Goal: Task Accomplishment & Management: Manage account settings

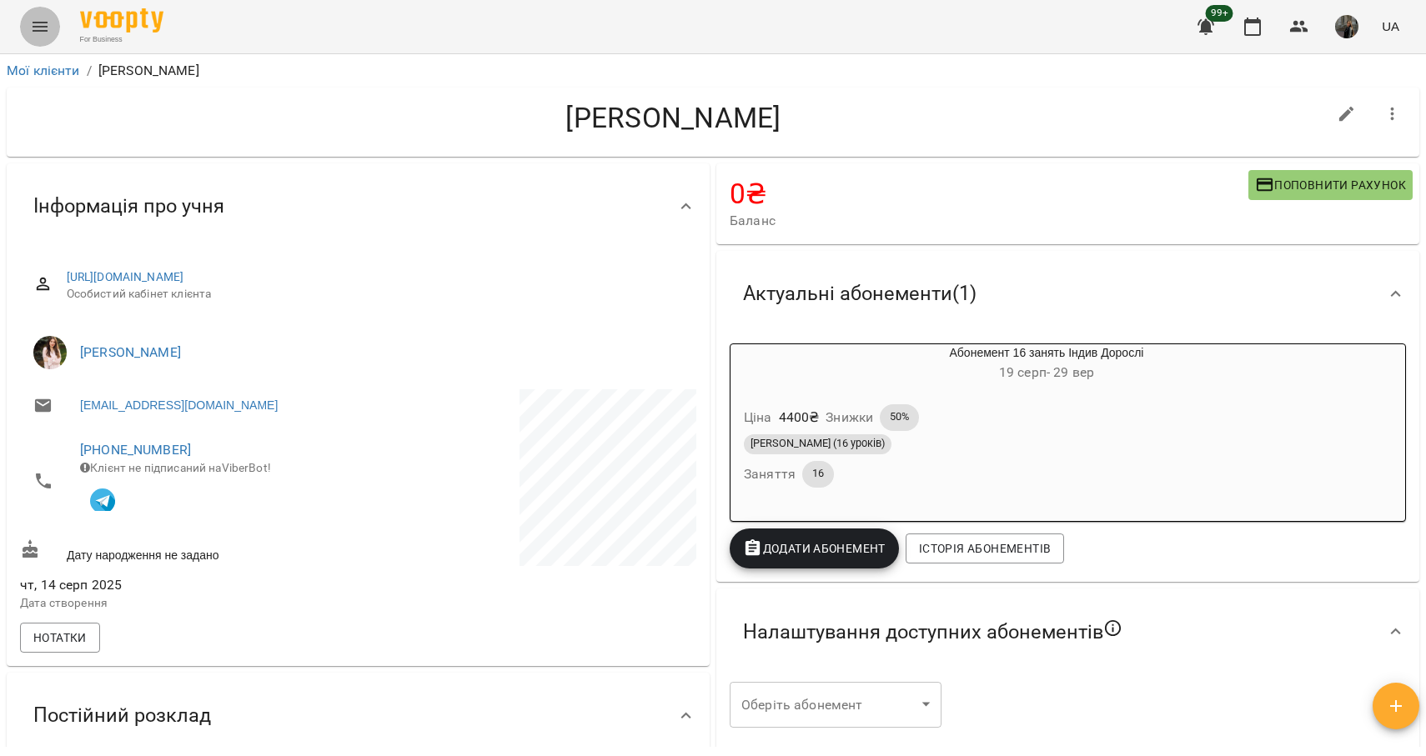
click at [33, 28] on icon "Menu" at bounding box center [40, 27] width 20 height 20
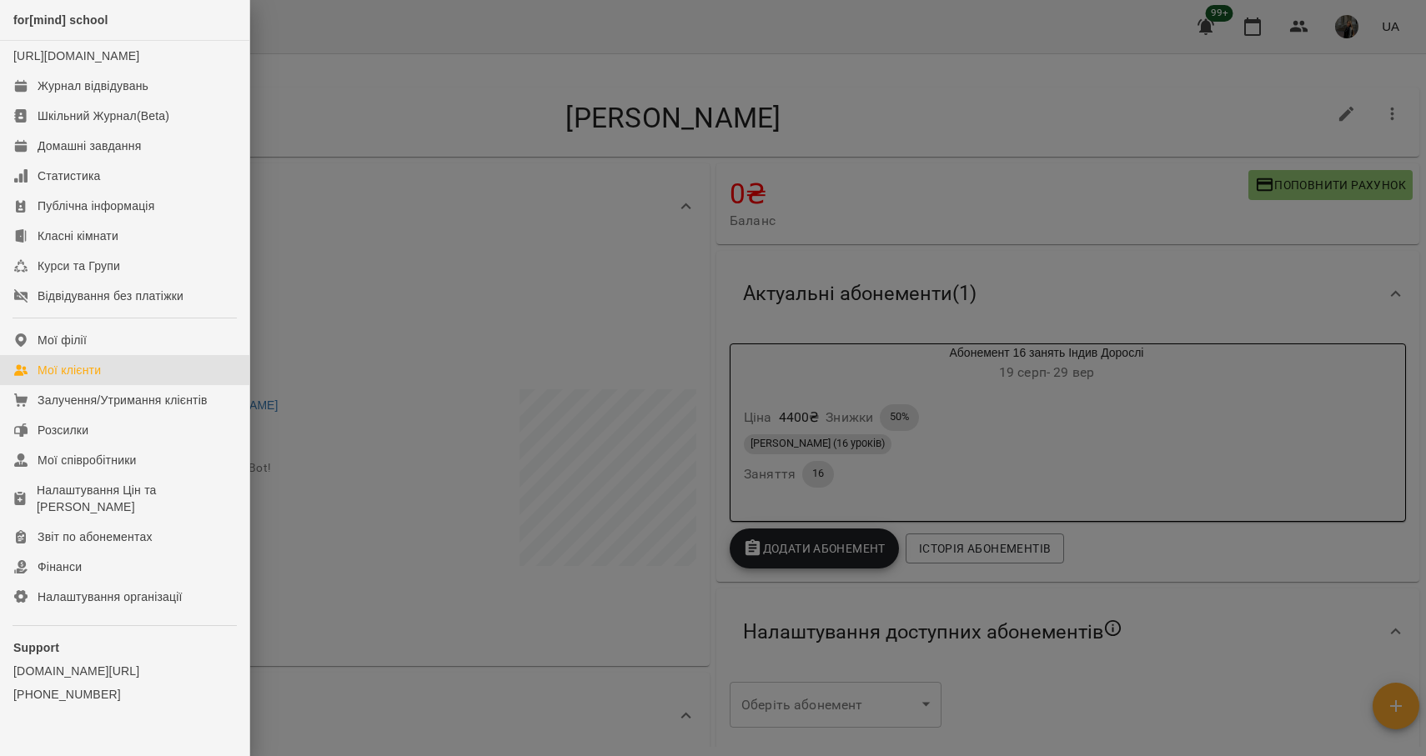
click at [76, 379] on div "Мої клієнти" at bounding box center [69, 370] width 63 height 17
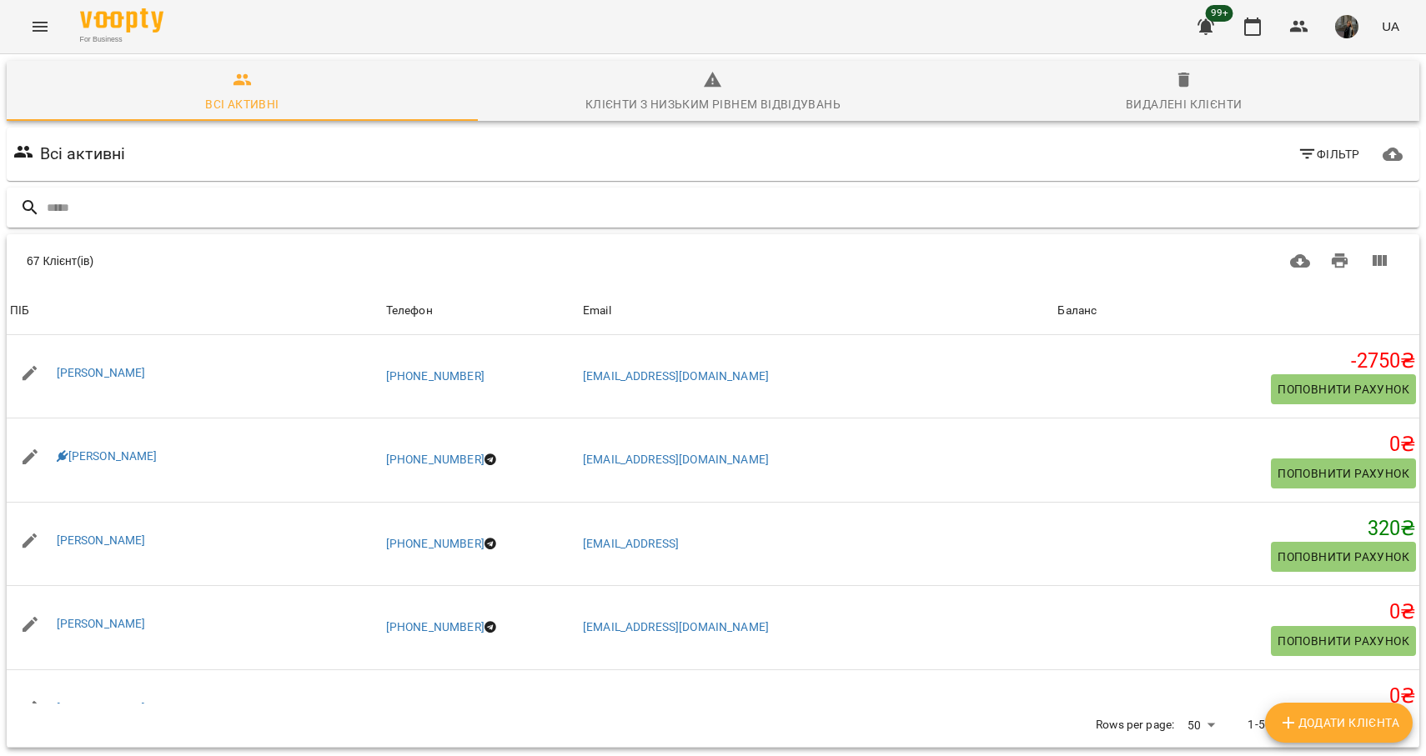
click at [227, 200] on input "text" at bounding box center [730, 208] width 1366 height 28
type input "*****"
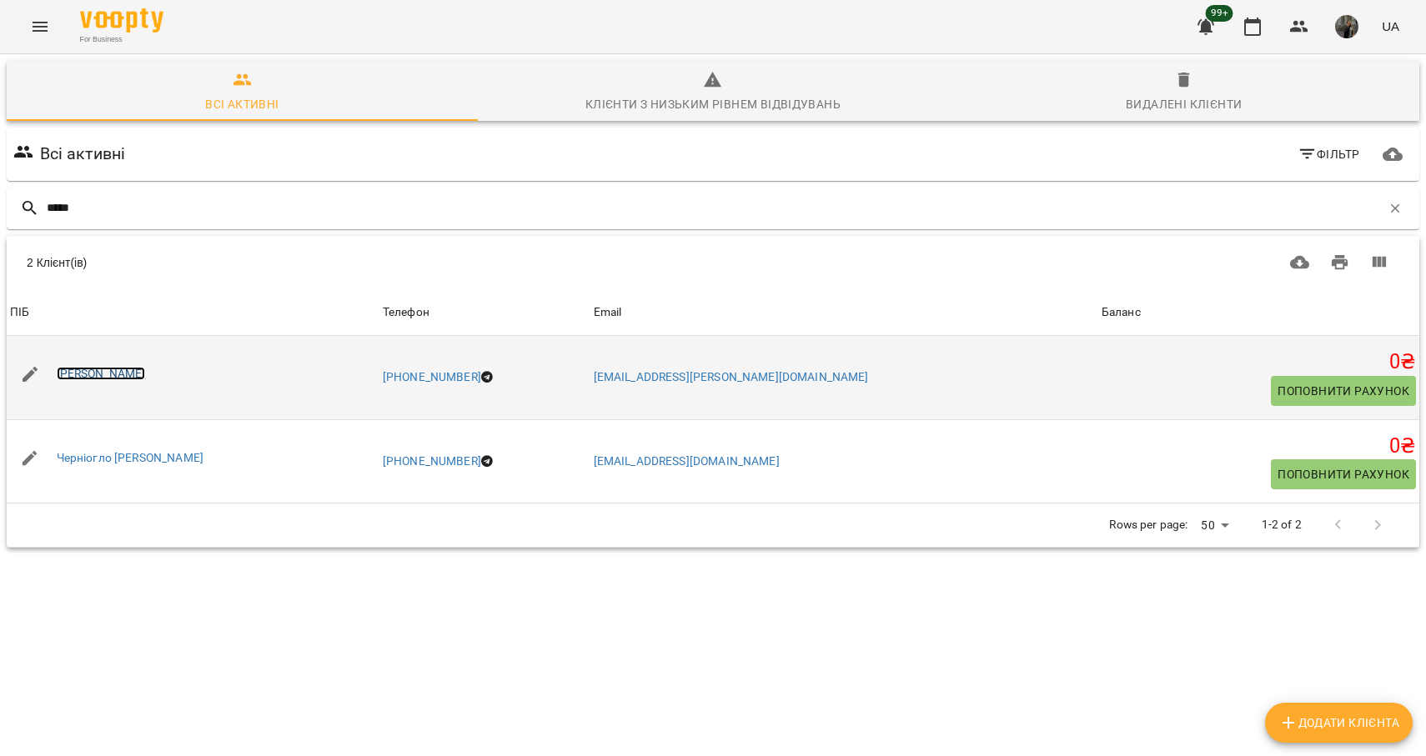
click at [134, 370] on link "[PERSON_NAME]" at bounding box center [101, 373] width 89 height 13
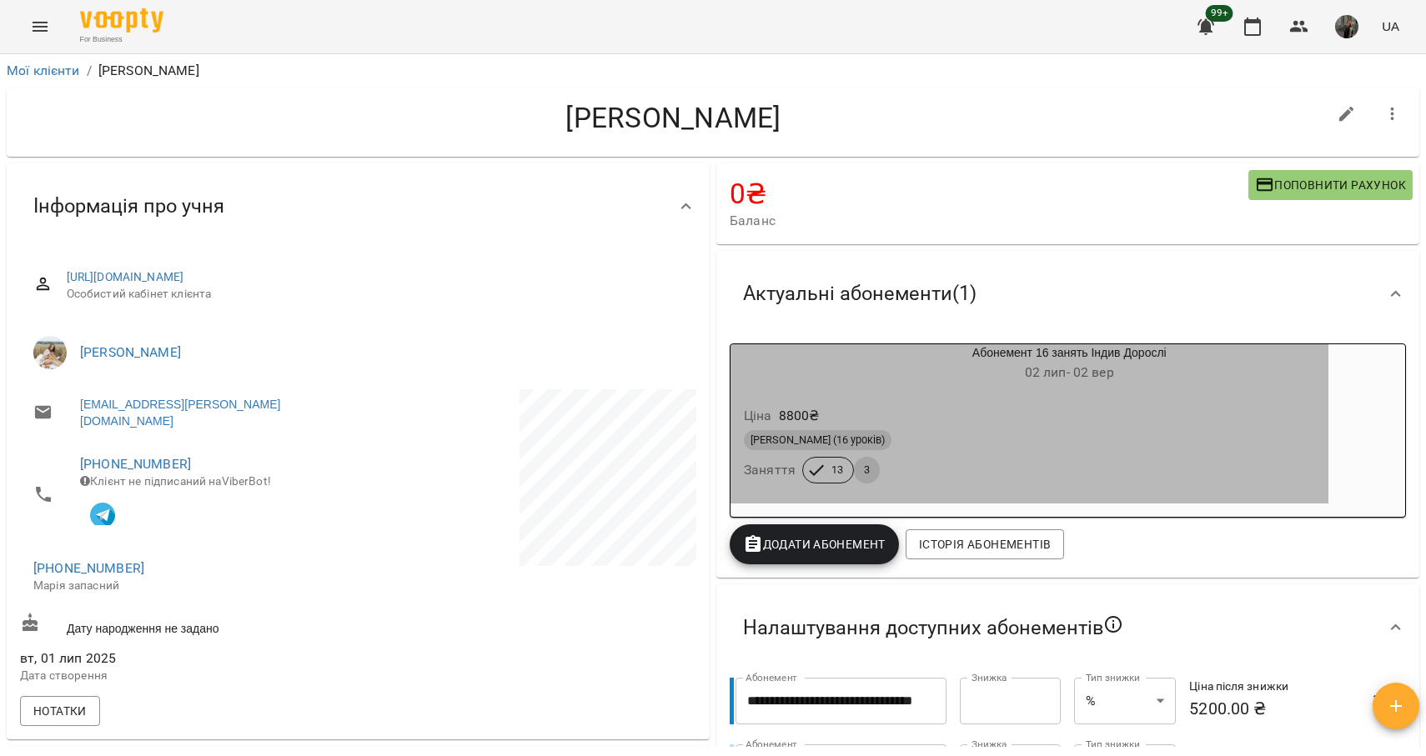
click at [1014, 450] on div "[PERSON_NAME] (16 уроків)" at bounding box center [1029, 440] width 571 height 20
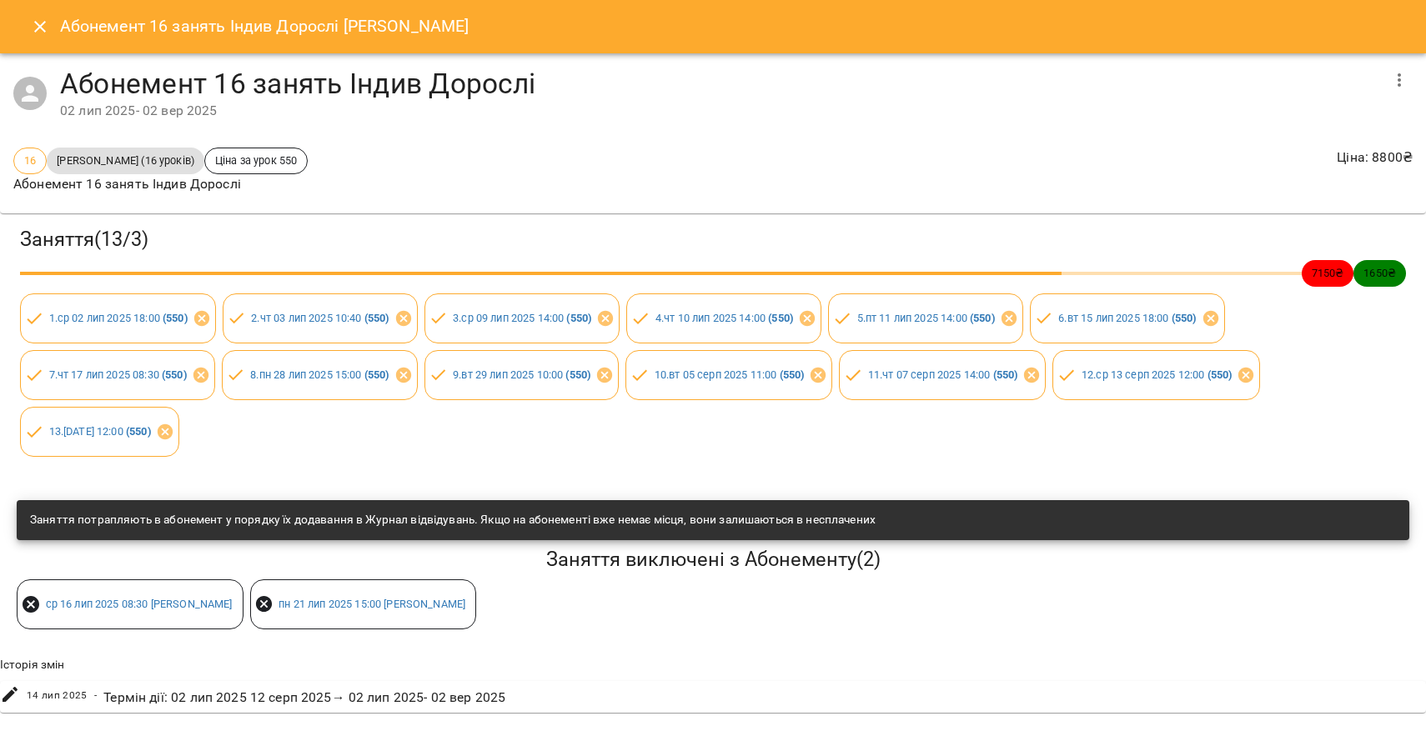
click at [48, 26] on icon "Close" at bounding box center [40, 27] width 20 height 20
